Goal: Task Accomplishment & Management: Manage account settings

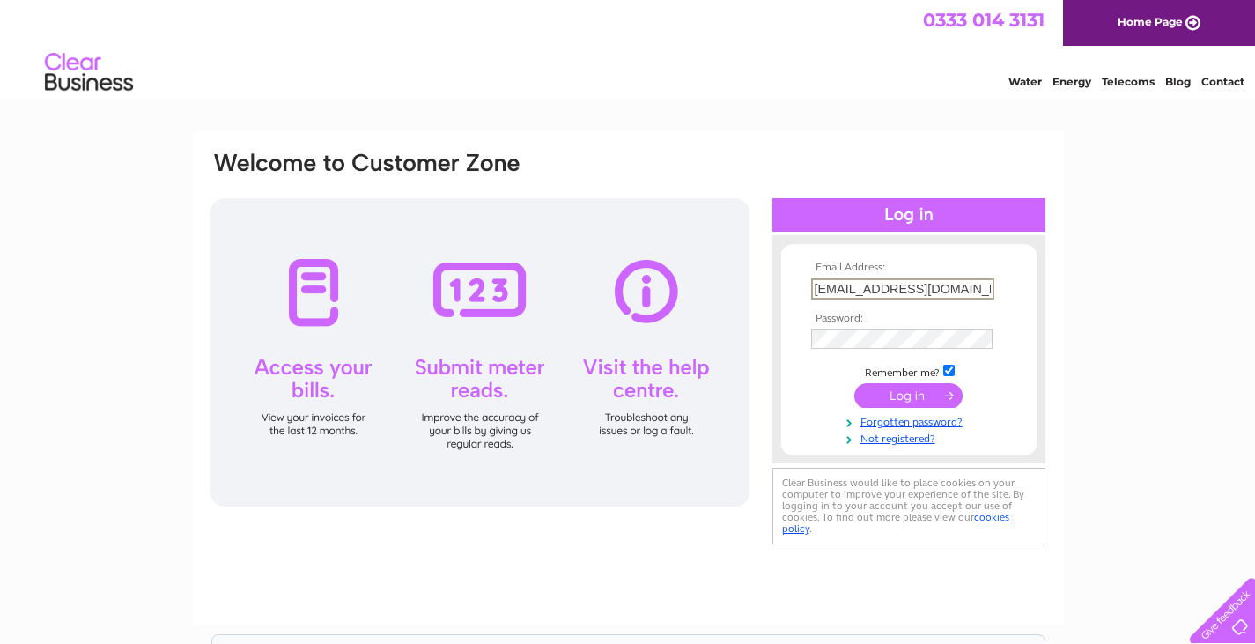
click at [944, 291] on input "[EMAIL_ADDRESS][DOMAIN_NAME]" at bounding box center [902, 288] width 183 height 21
type input "[EMAIL_ADDRESS][DOMAIN_NAME]"
click at [925, 394] on input "submit" at bounding box center [908, 393] width 108 height 25
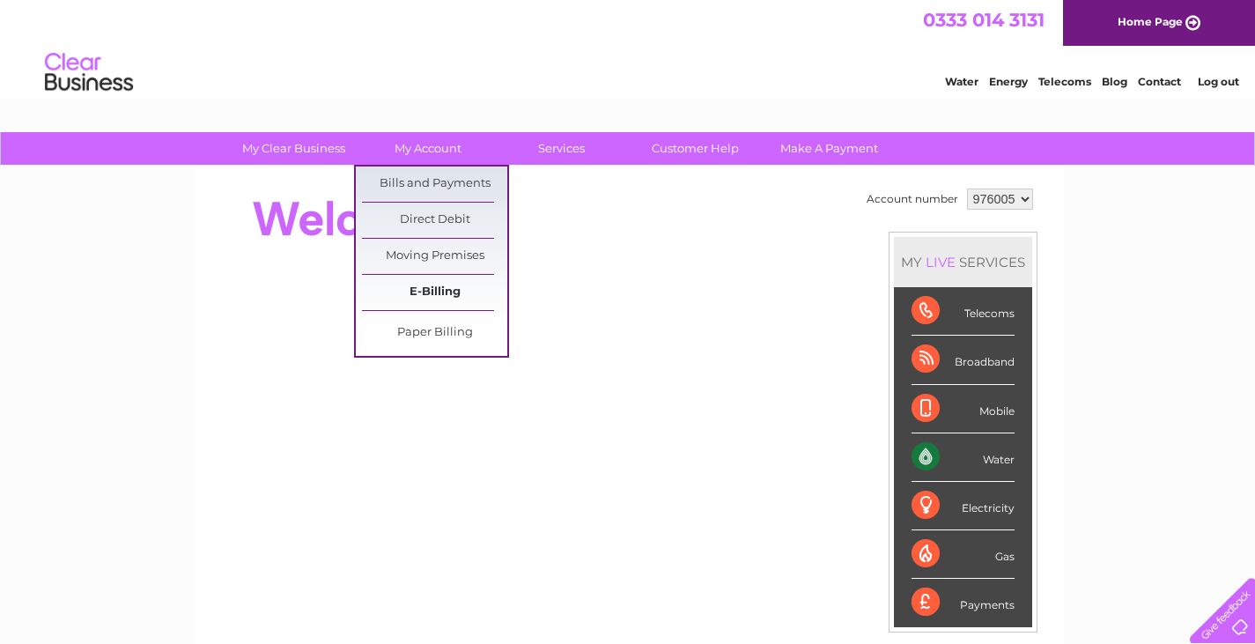
click at [409, 292] on link "E-Billing" at bounding box center [434, 292] width 145 height 35
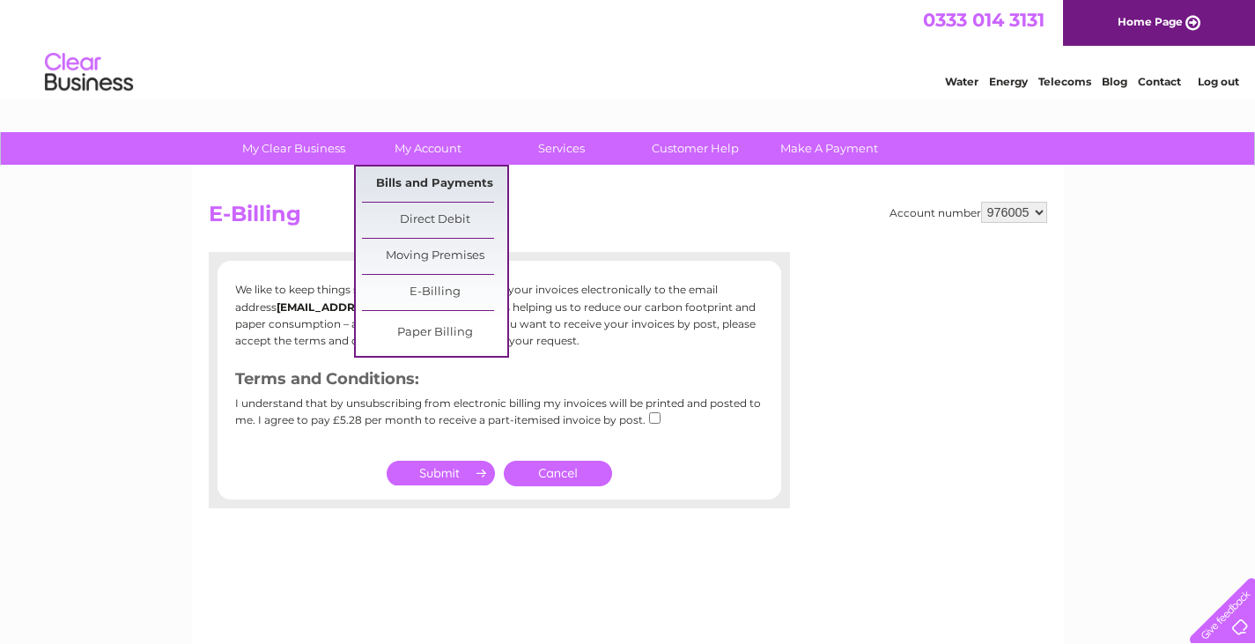
click at [442, 187] on link "Bills and Payments" at bounding box center [434, 183] width 145 height 35
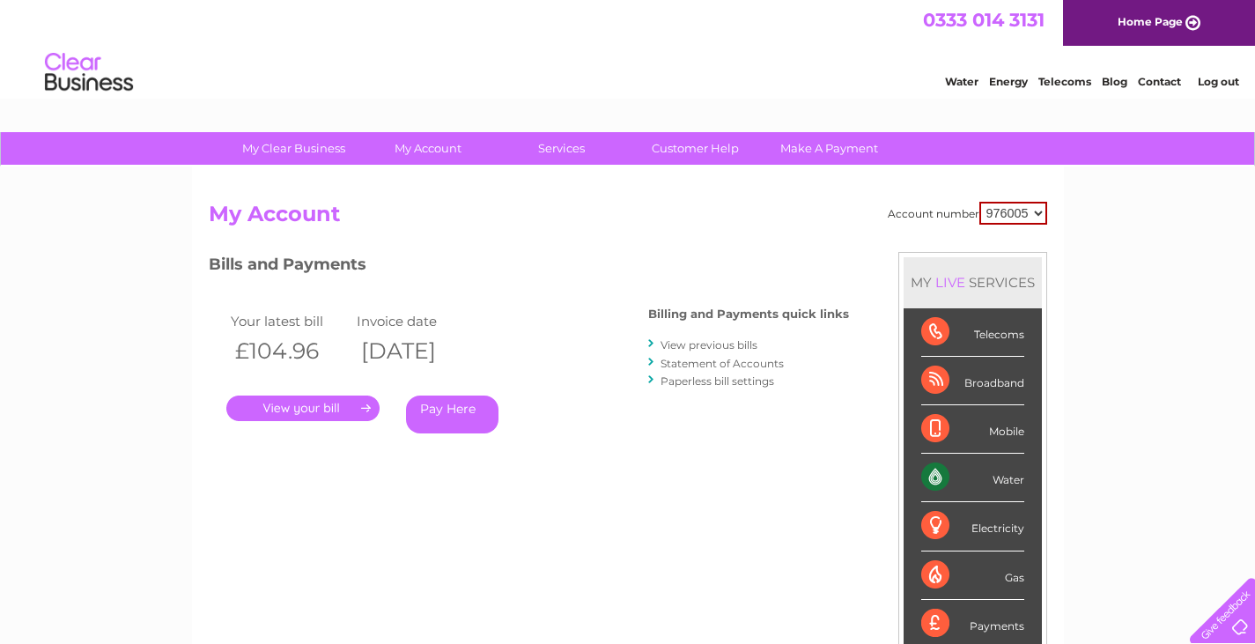
click at [1216, 71] on li "Log out" at bounding box center [1217, 81] width 53 height 22
click at [1211, 82] on link "Log out" at bounding box center [1217, 81] width 41 height 13
